Goal: Information Seeking & Learning: Learn about a topic

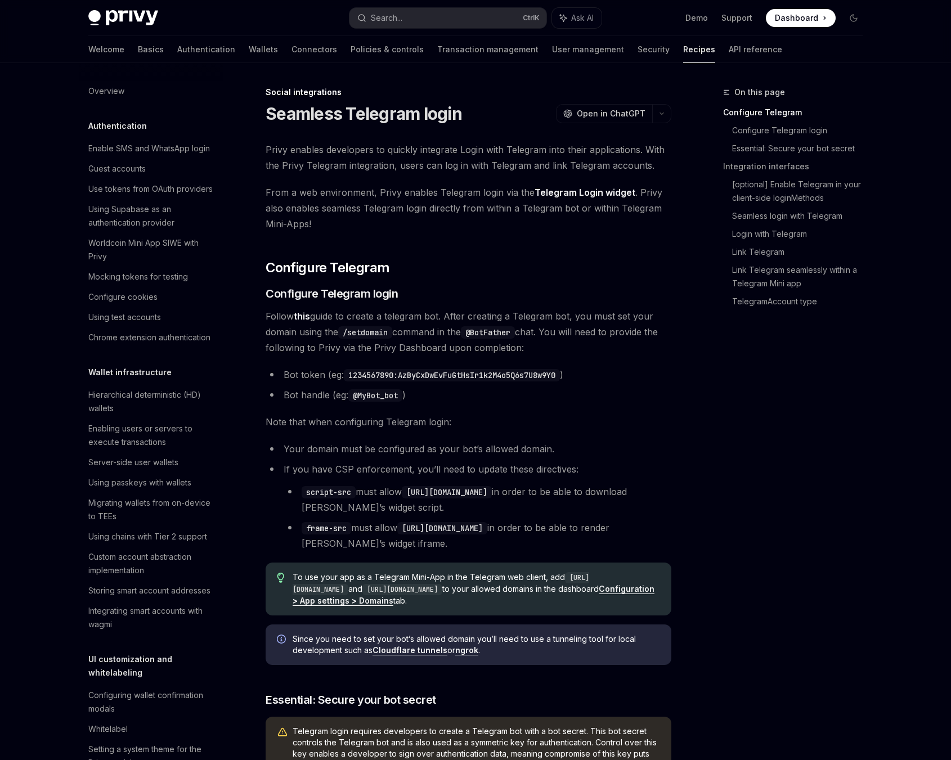
scroll to position [662, 0]
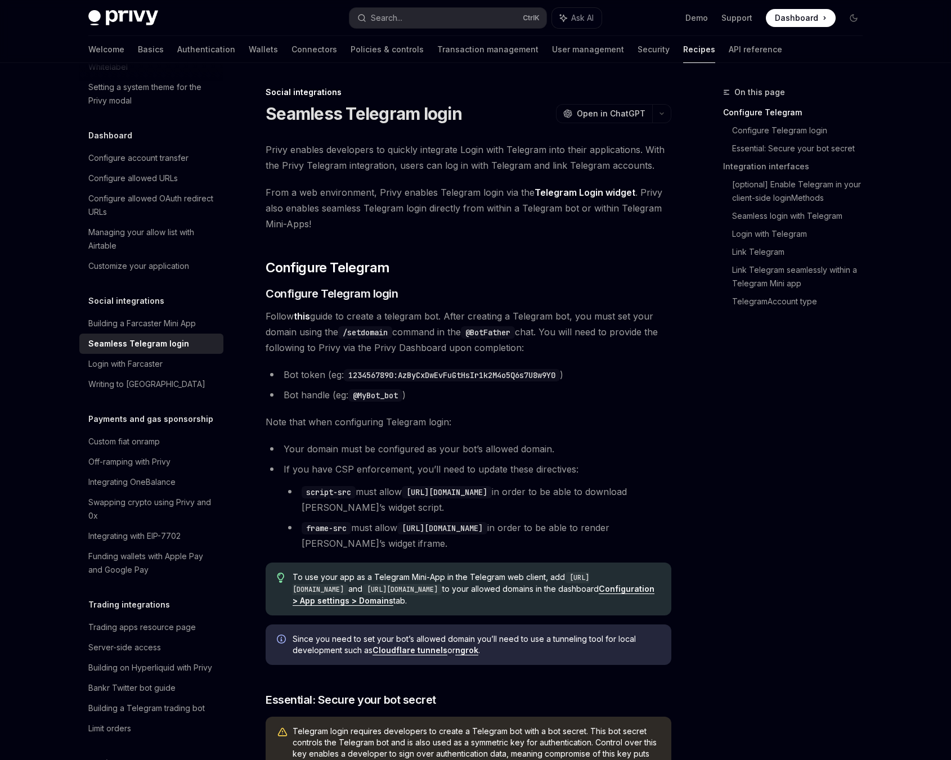
click at [439, 206] on span "From a web environment, Privy enables Telegram login via the Telegram Login wid…" at bounding box center [469, 208] width 406 height 47
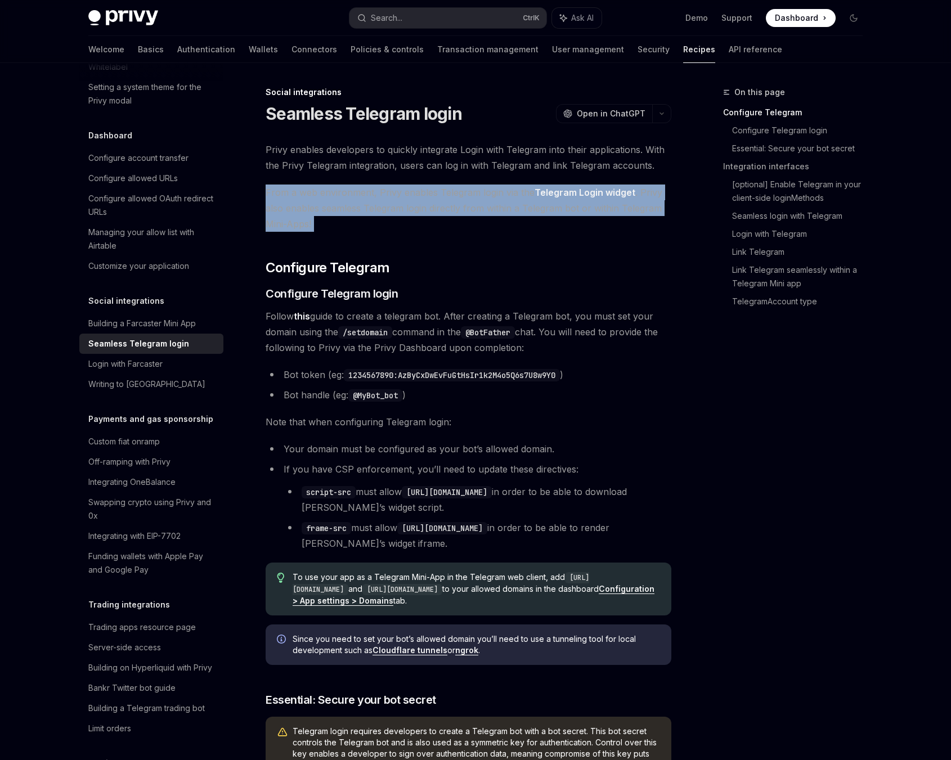
click at [439, 206] on span "From a web environment, Privy enables Telegram login via the Telegram Login wid…" at bounding box center [469, 208] width 406 height 47
click at [420, 217] on span "From a web environment, Privy enables Telegram login via the Telegram Login wid…" at bounding box center [469, 208] width 406 height 47
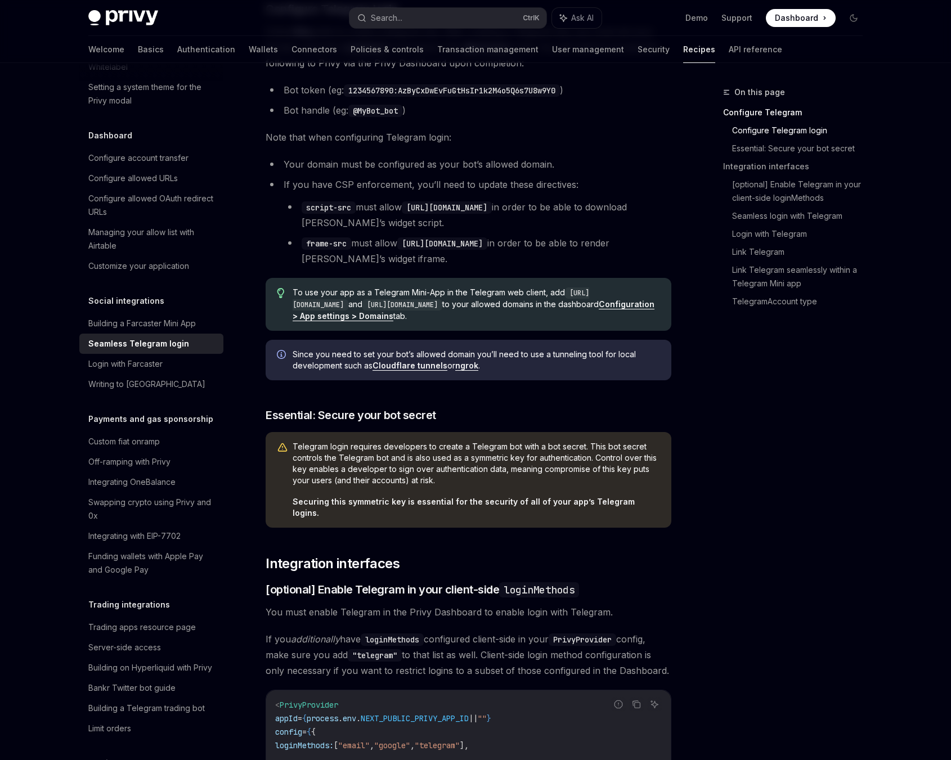
scroll to position [227, 0]
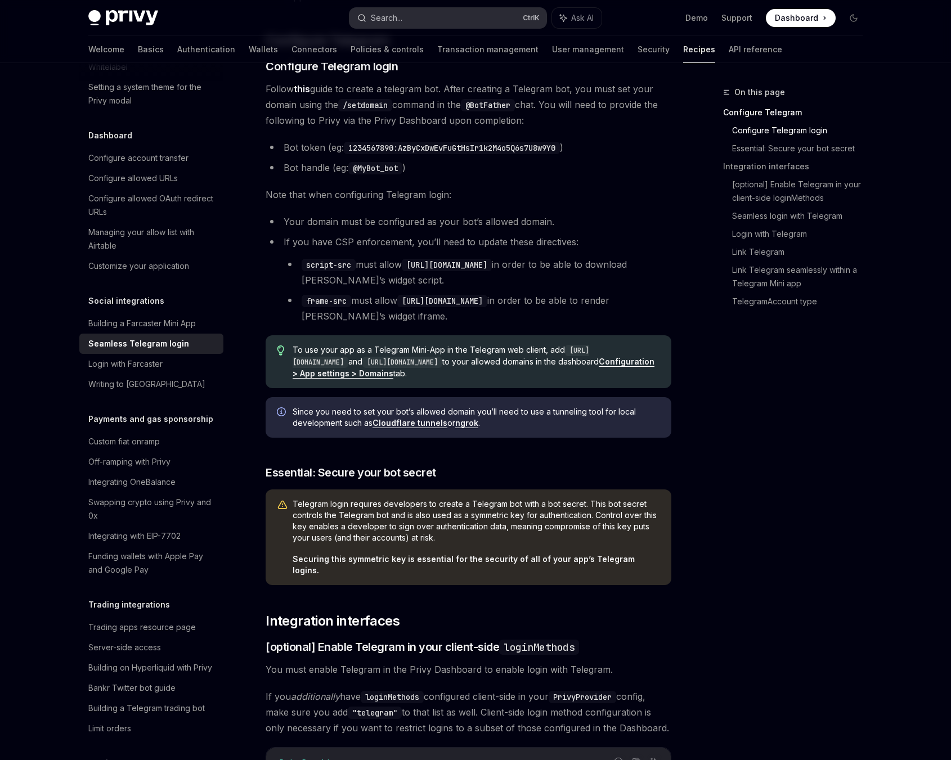
click at [425, 21] on button "Search... Ctrl K" at bounding box center [447, 18] width 197 height 20
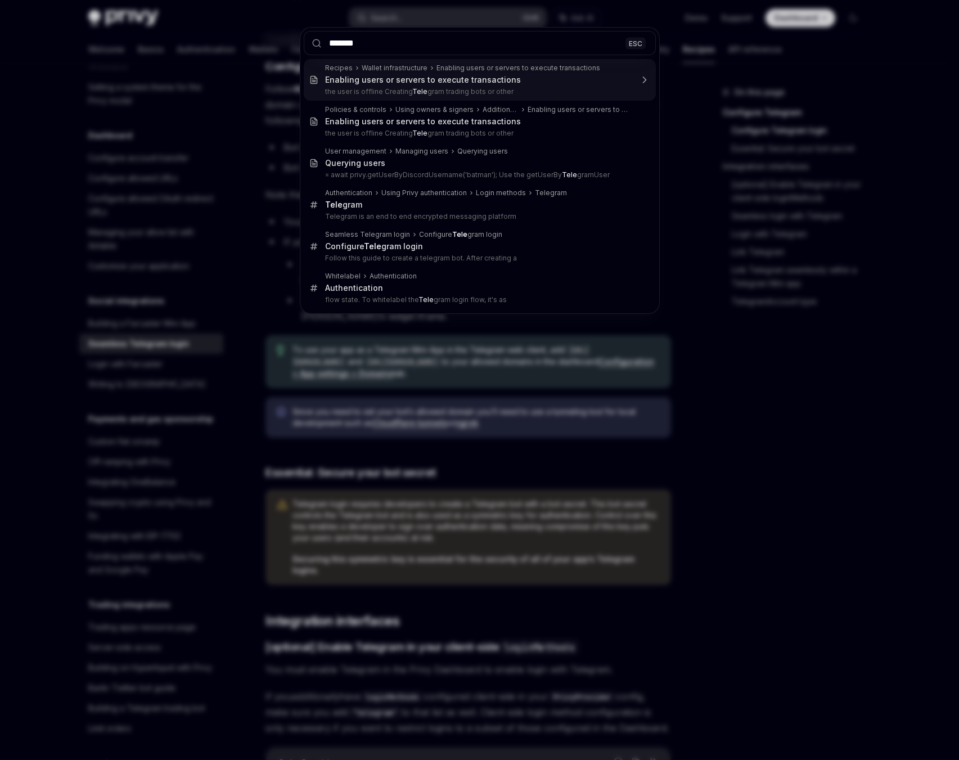
type input "********"
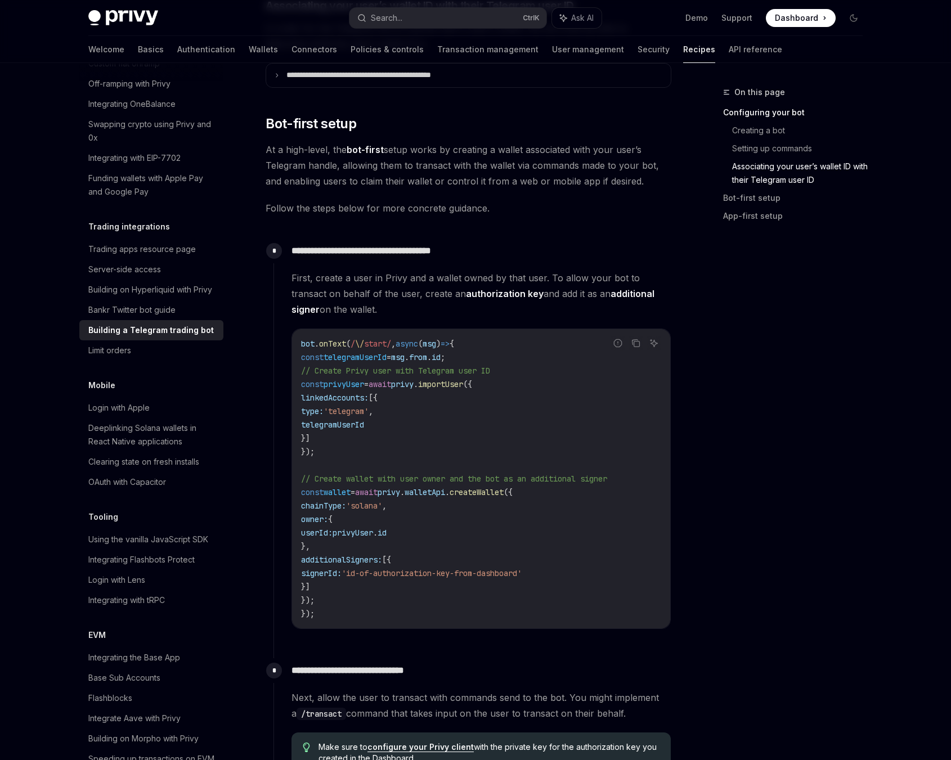
scroll to position [907, 0]
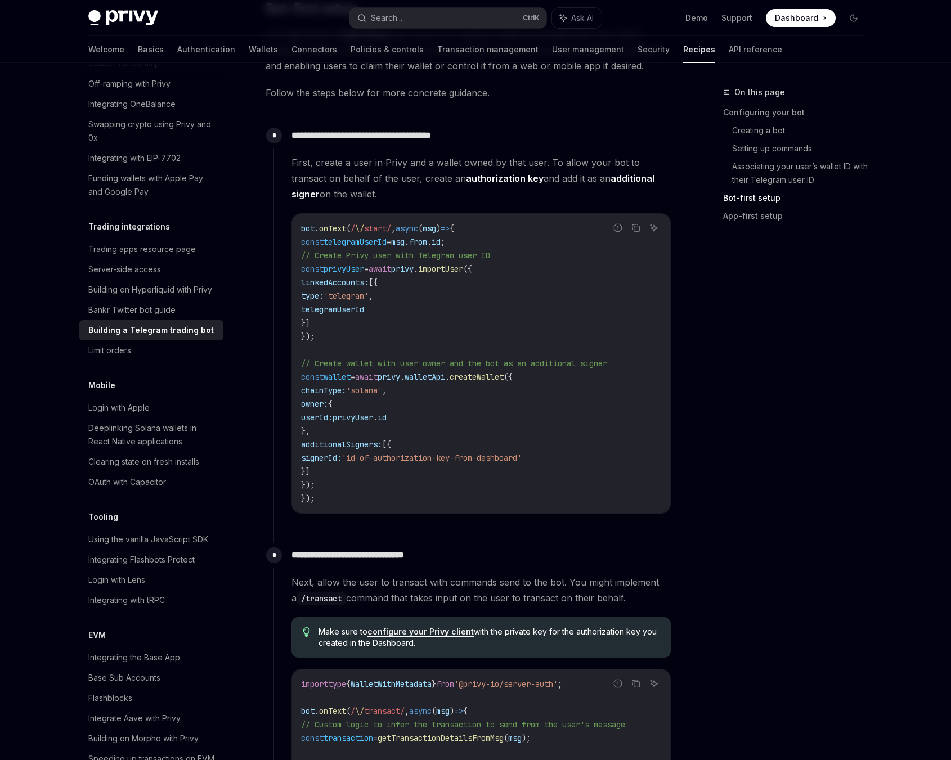
click at [806, 558] on div "On this page Configuring your bot Creating a bot Setting up commands Associatin…" at bounding box center [786, 423] width 171 height 675
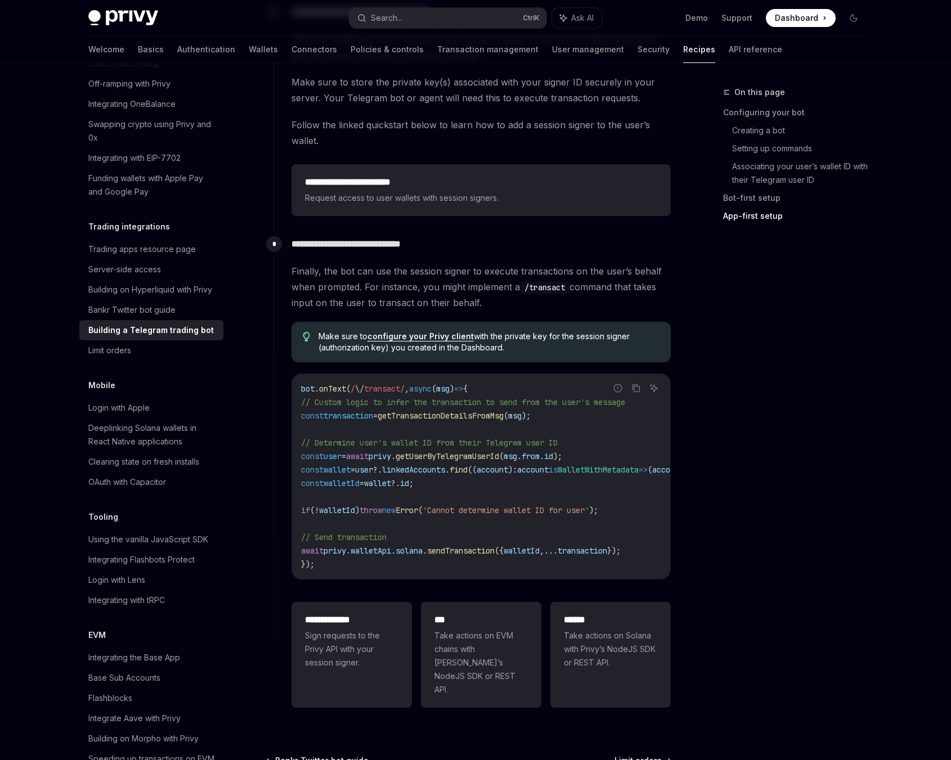
scroll to position [2412, 0]
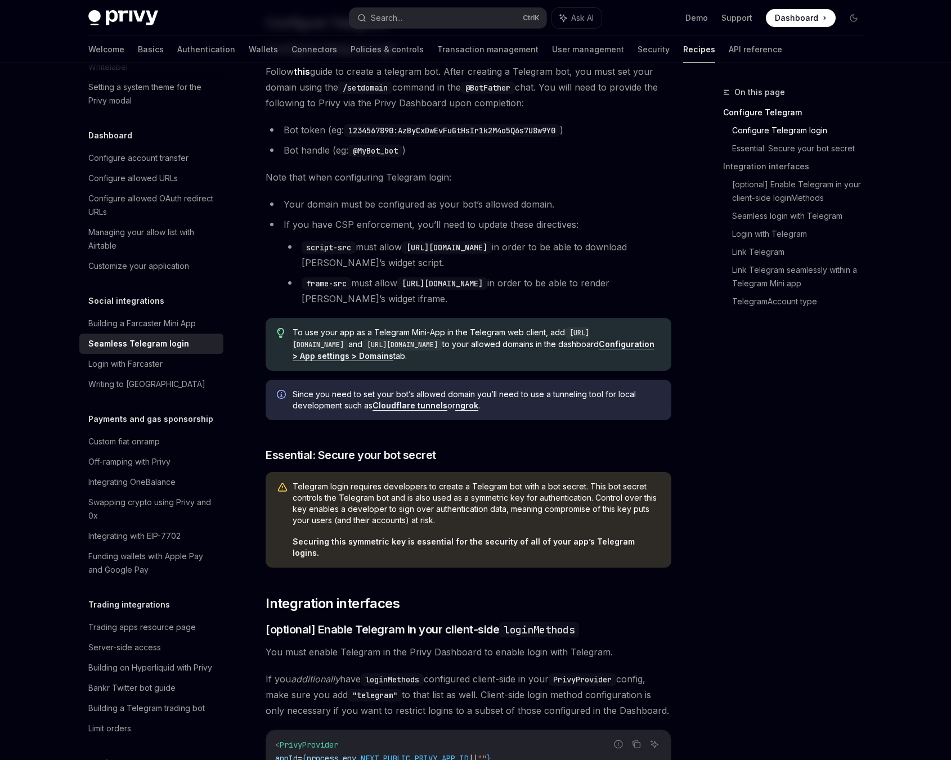
scroll to position [227, 0]
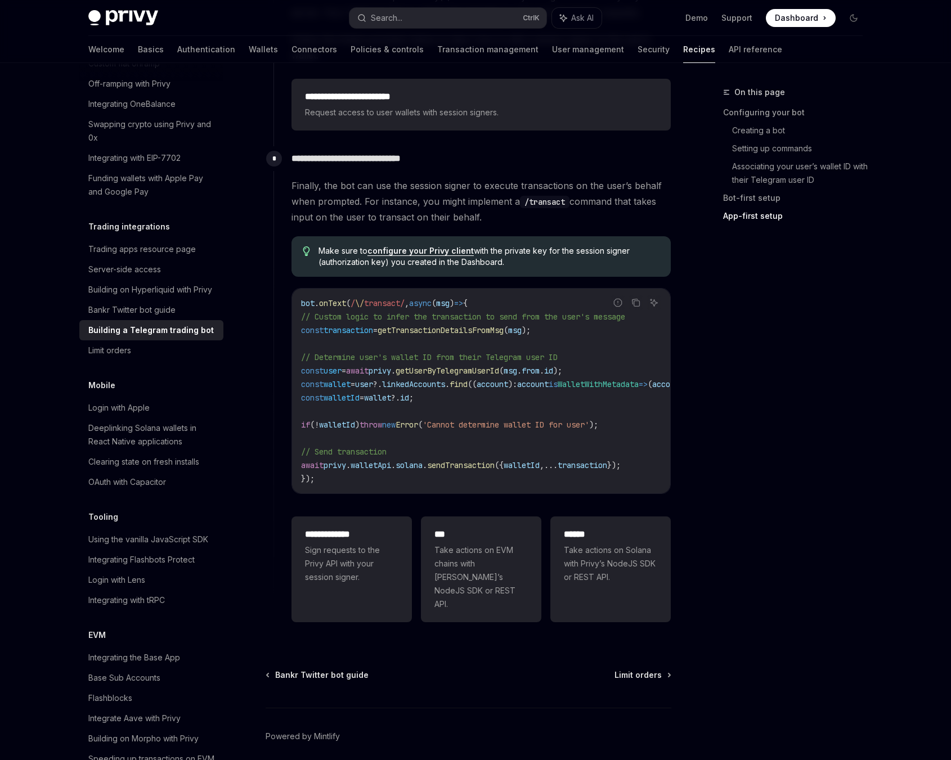
scroll to position [2412, 0]
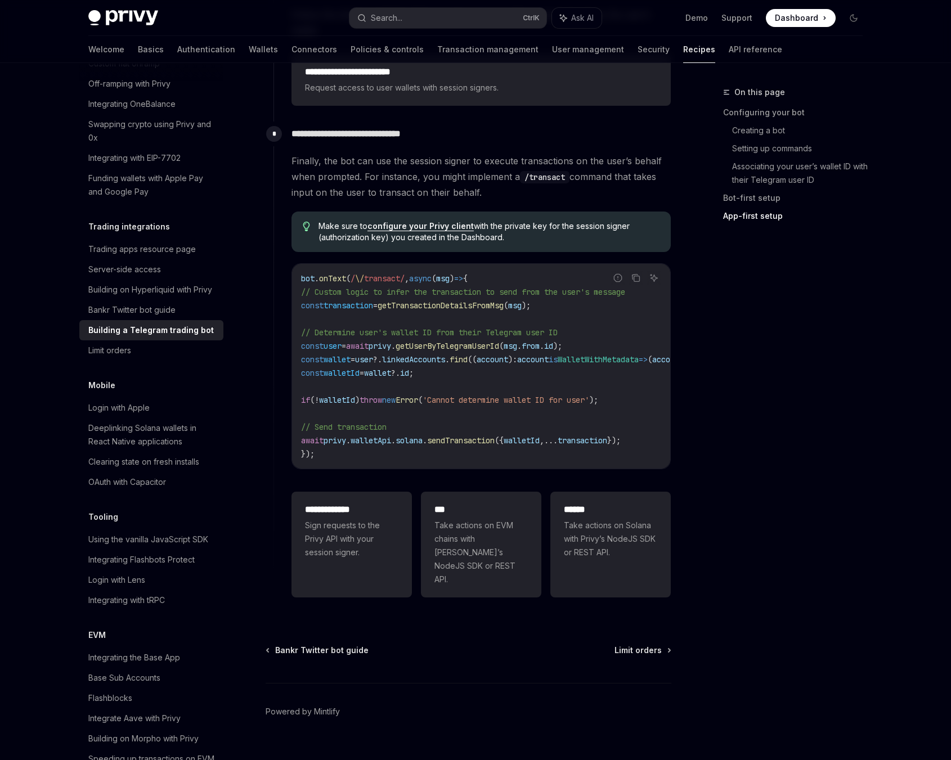
click at [853, 470] on div "On this page Configuring your bot Creating a bot Setting up commands Associatin…" at bounding box center [786, 423] width 171 height 675
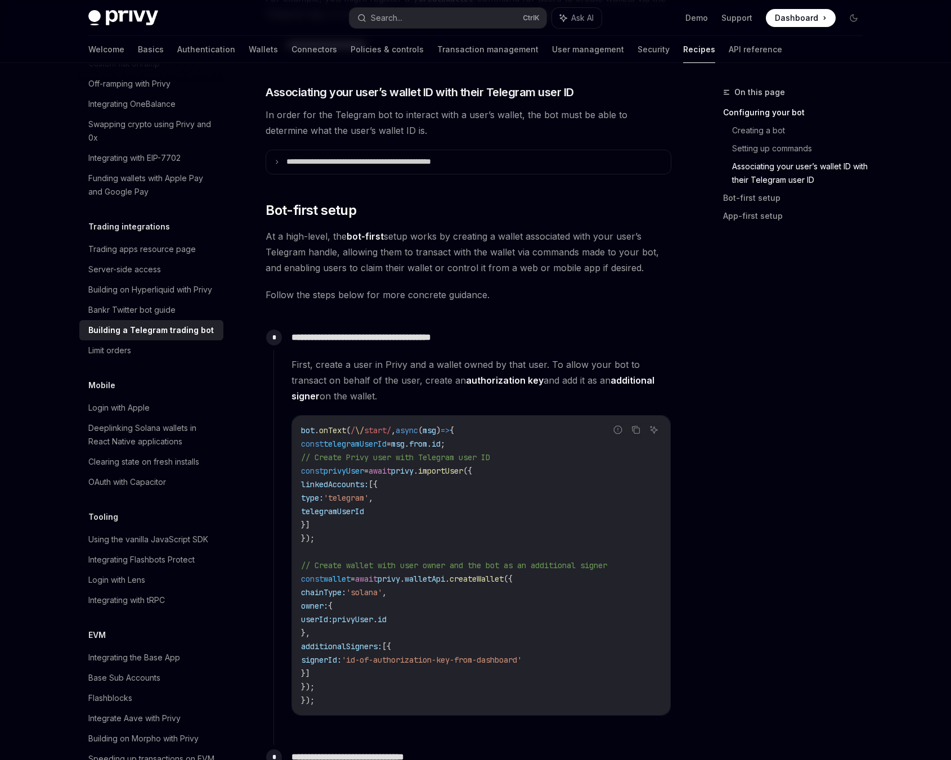
click at [592, 383] on link "additional signer" at bounding box center [472, 389] width 363 height 28
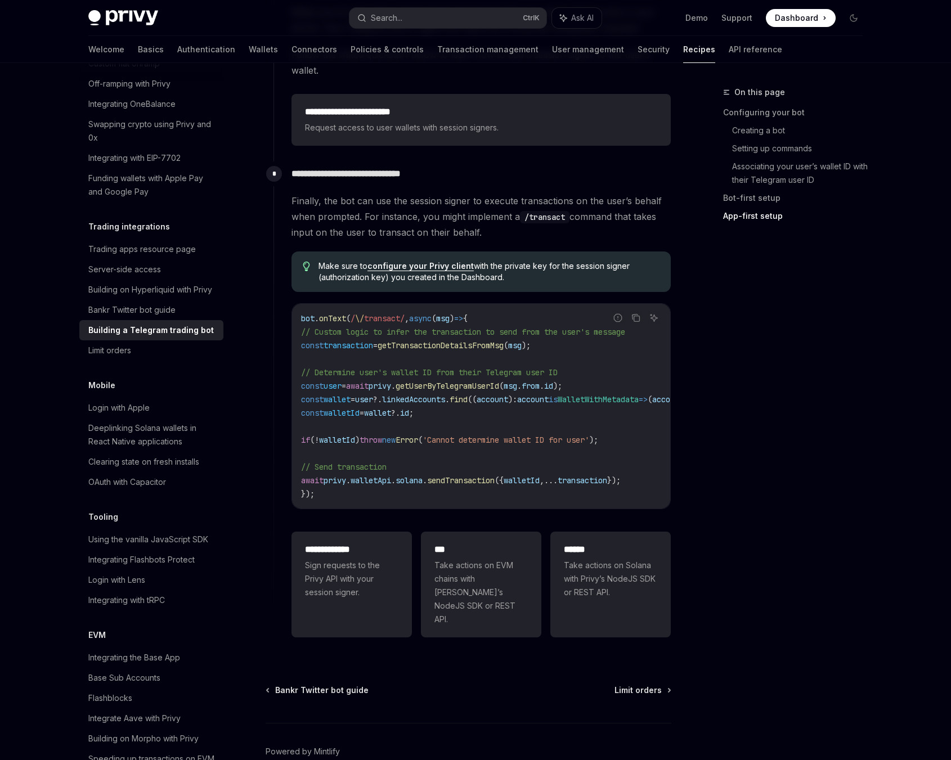
scroll to position [2374, 0]
drag, startPoint x: 433, startPoint y: 501, endPoint x: 456, endPoint y: 501, distance: 22.5
click at [456, 501] on div "Finally, the bot can use the session signer to execute transactions on the user…" at bounding box center [480, 415] width 379 height 449
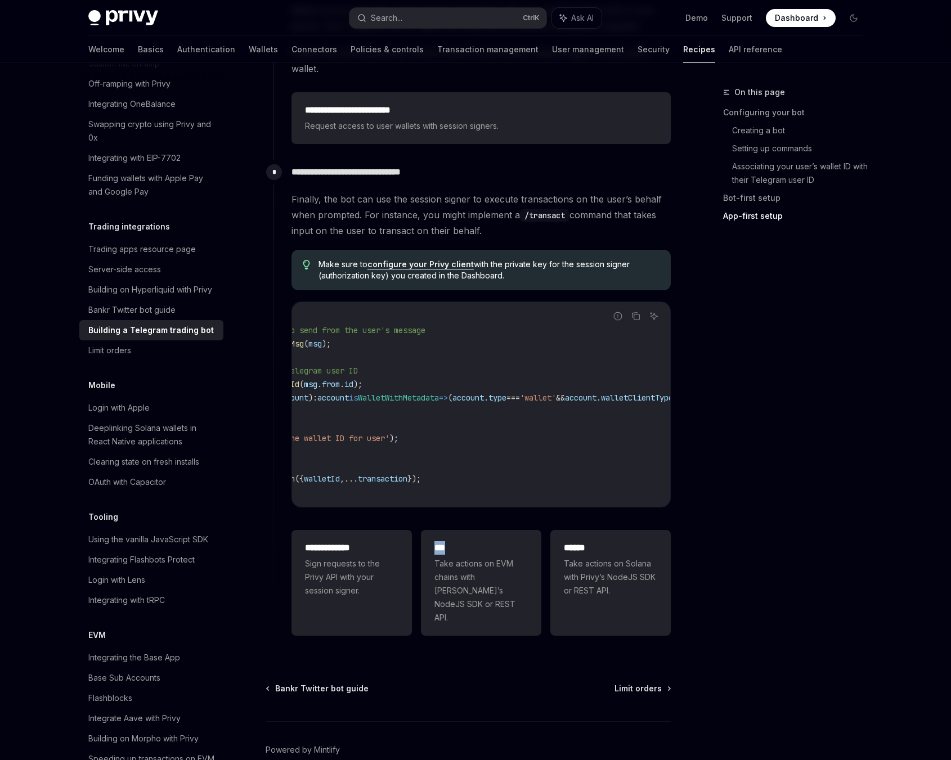
scroll to position [0, 0]
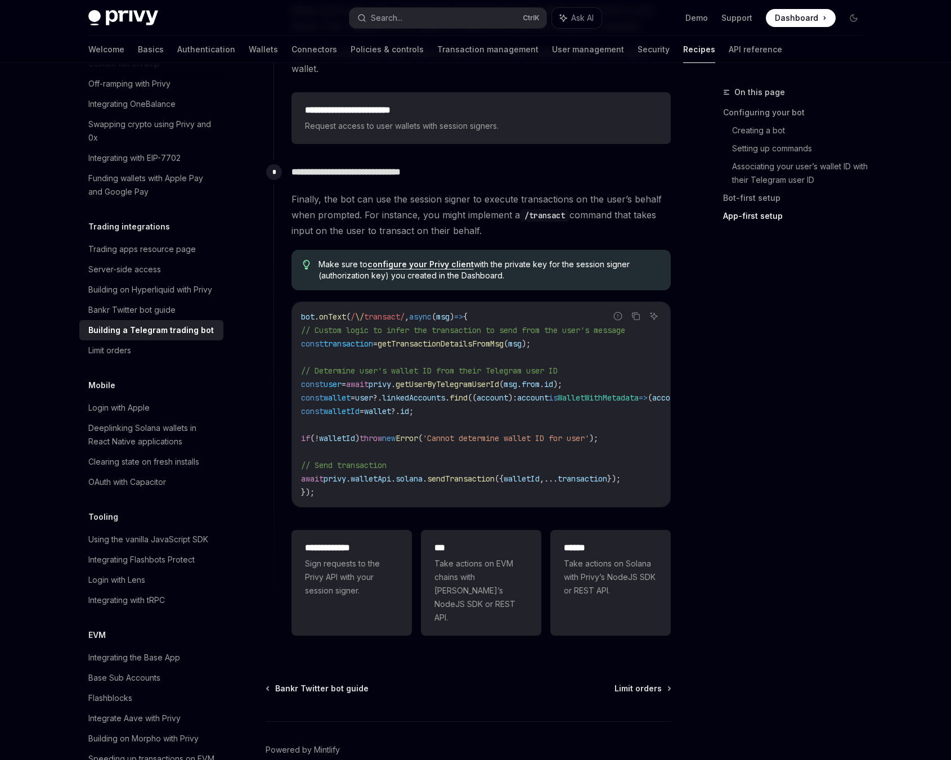
click at [722, 592] on div "On this page Configuring your bot Creating a bot Setting up commands Associatin…" at bounding box center [786, 423] width 171 height 675
click at [376, 581] on span "Sign requests to the Privy API with your session signer." at bounding box center [351, 577] width 93 height 41
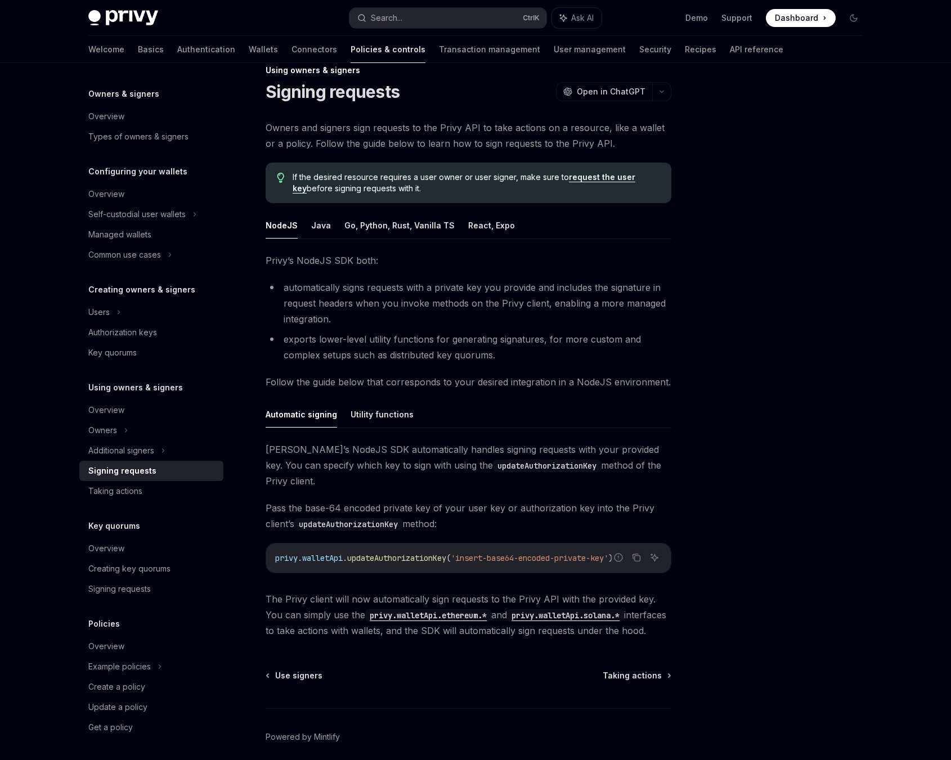
scroll to position [52, 0]
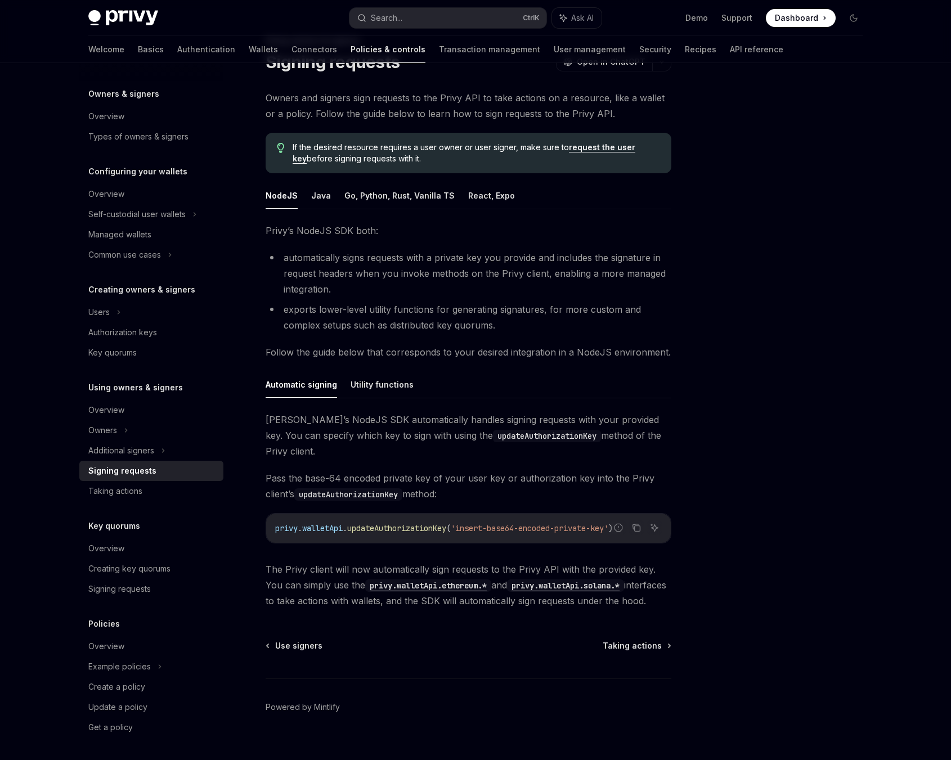
type textarea "*"
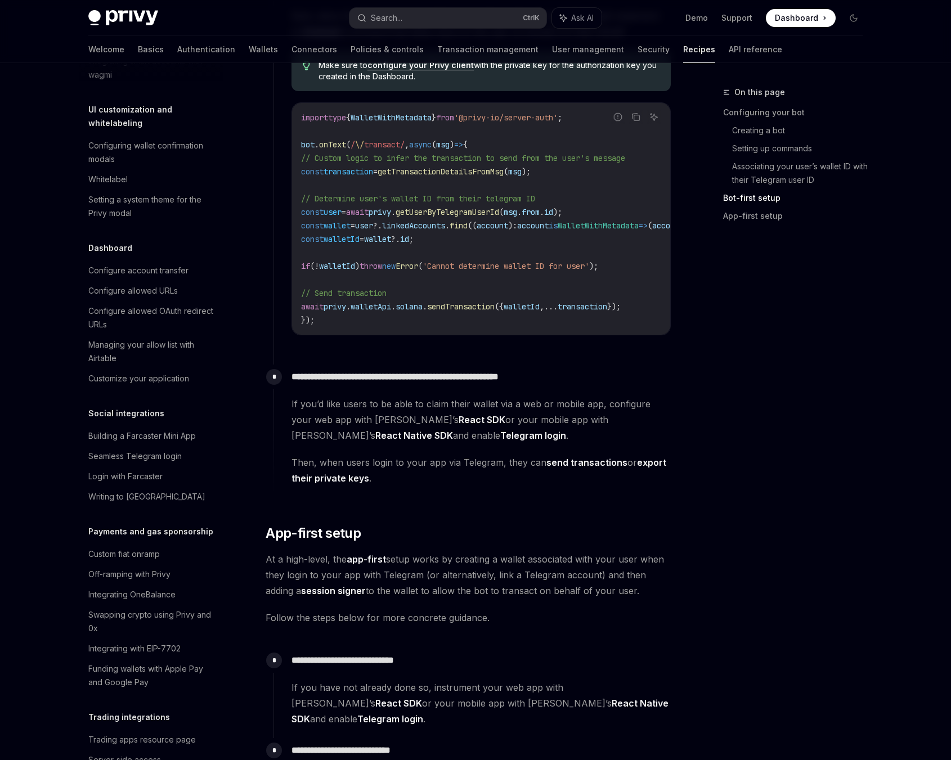
scroll to position [534, 0]
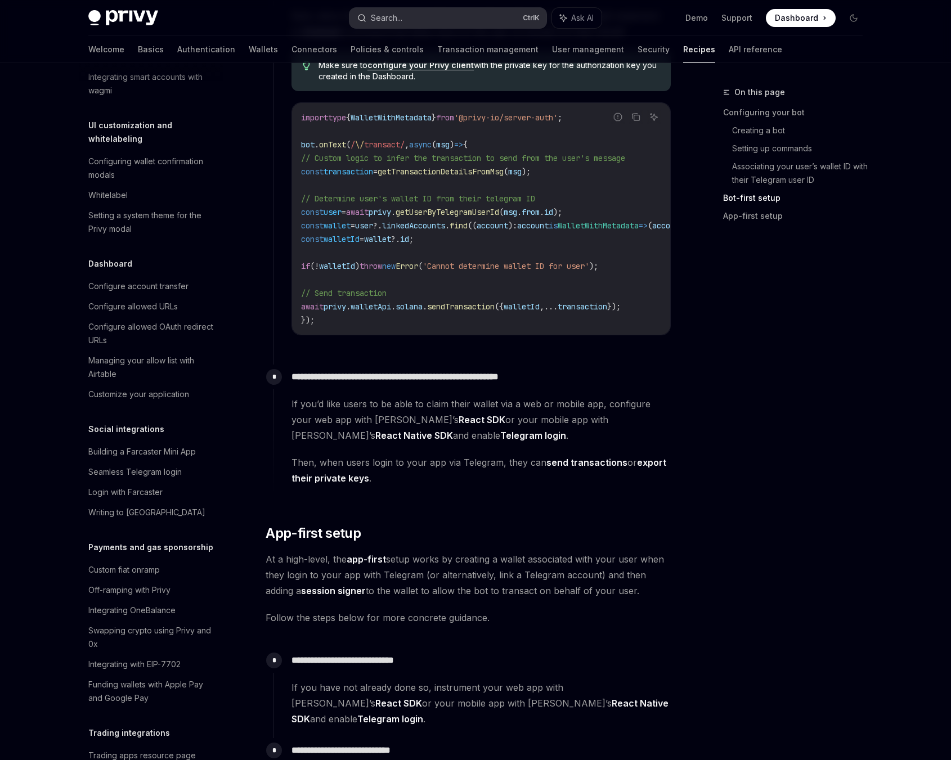
click at [421, 26] on button "Search... Ctrl K" at bounding box center [447, 18] width 197 height 20
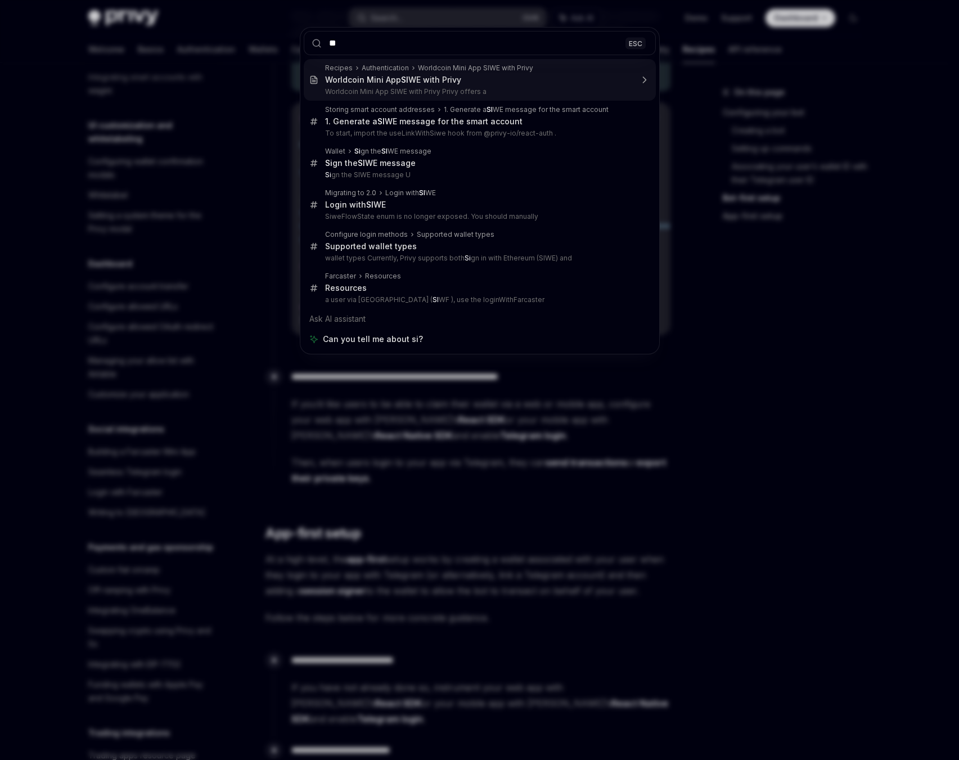
type input "*"
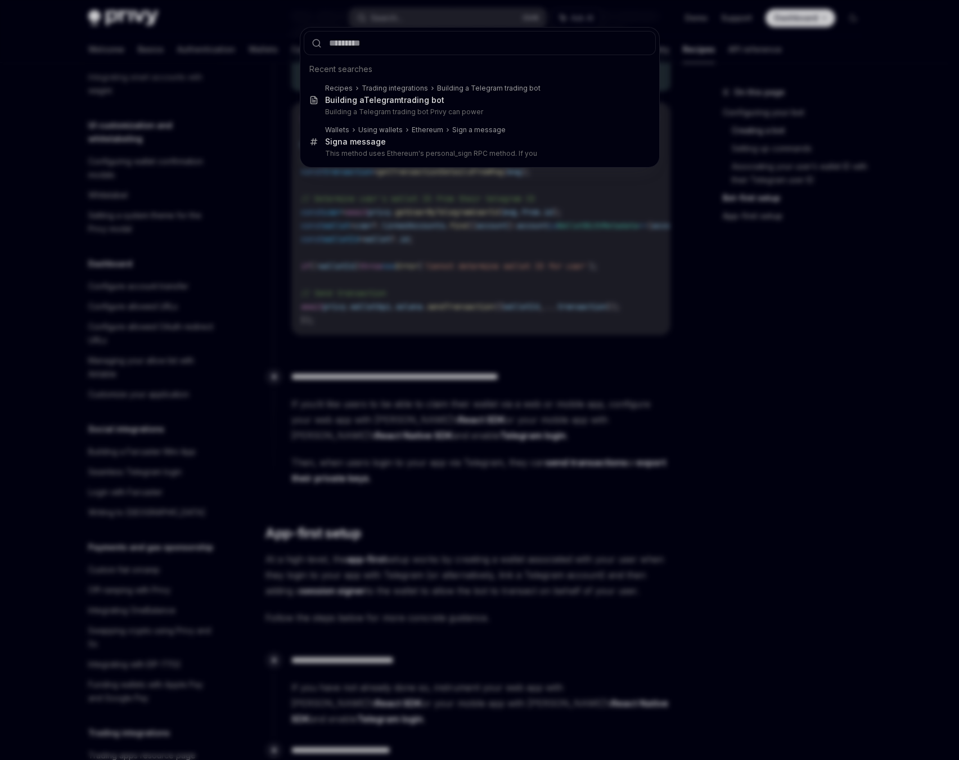
drag, startPoint x: 796, startPoint y: 396, endPoint x: 744, endPoint y: 128, distance: 272.9
click at [796, 396] on div "Recent searches Recipes Trading integrations Building a Telegram trading bot Bu…" at bounding box center [479, 380] width 959 height 760
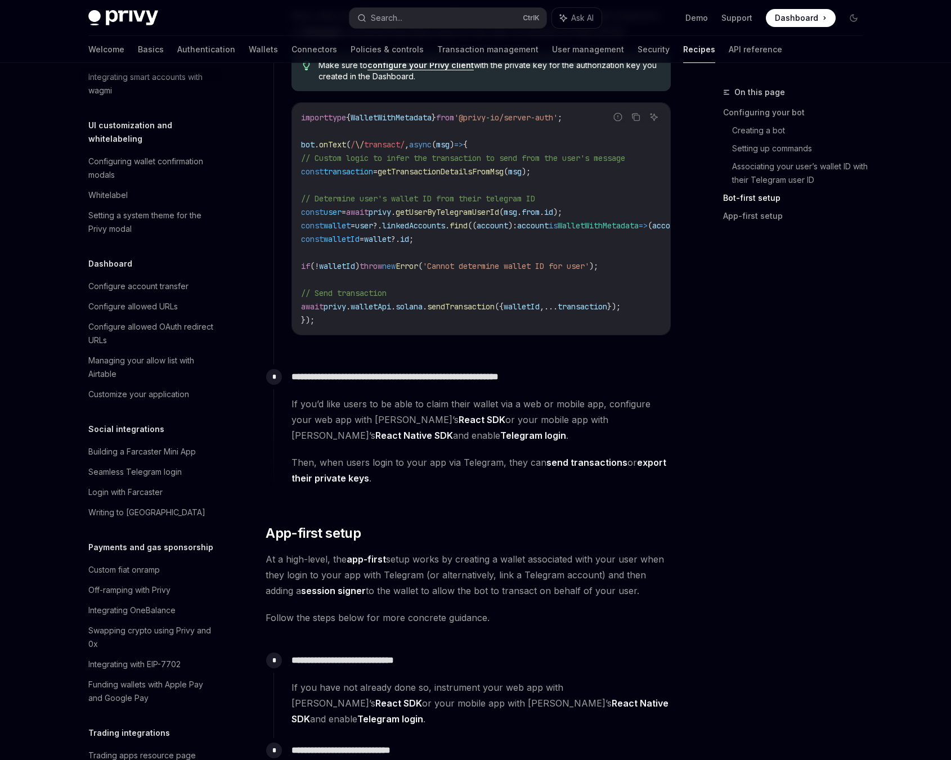
click at [790, 20] on span "Dashboard" at bounding box center [796, 17] width 43 height 11
